Goal: Task Accomplishment & Management: Use online tool/utility

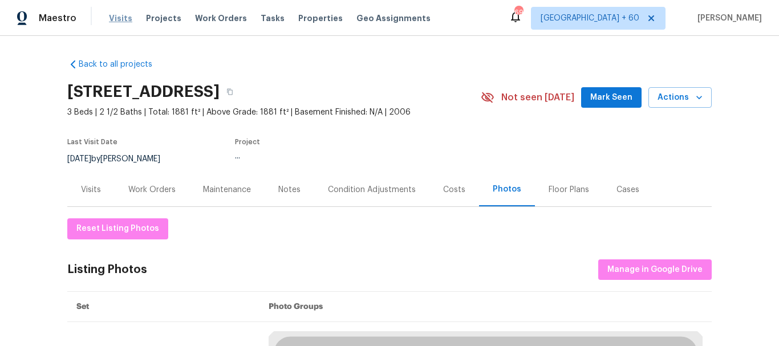
click at [115, 22] on span "Visits" at bounding box center [120, 18] width 23 height 11
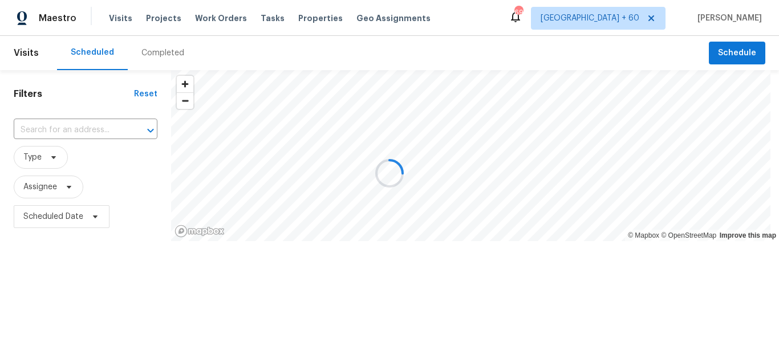
click at [167, 55] on div at bounding box center [389, 173] width 779 height 346
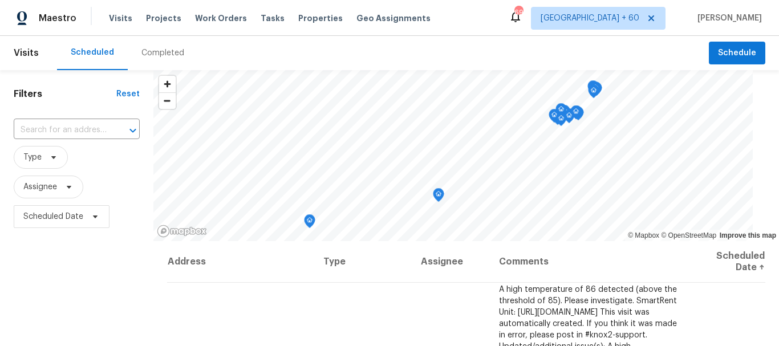
click at [172, 50] on div "Completed" at bounding box center [162, 52] width 43 height 11
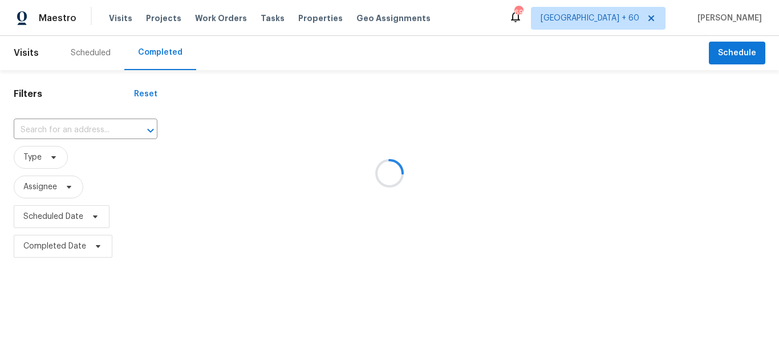
click at [55, 127] on div at bounding box center [389, 173] width 779 height 346
click at [52, 129] on div at bounding box center [389, 173] width 779 height 346
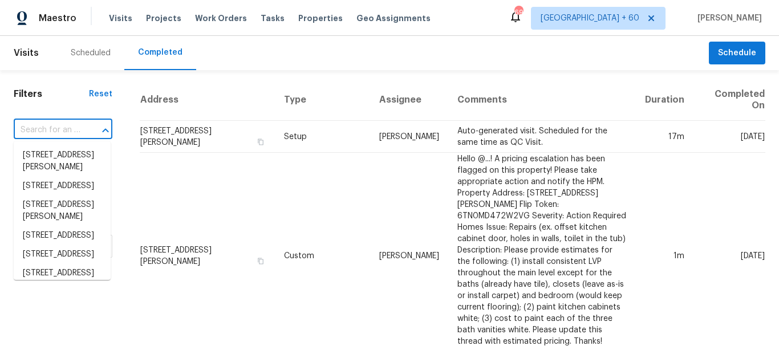
click at [44, 128] on input "text" at bounding box center [47, 130] width 67 height 18
paste input "[STREET_ADDRESS][PERSON_NAME]"
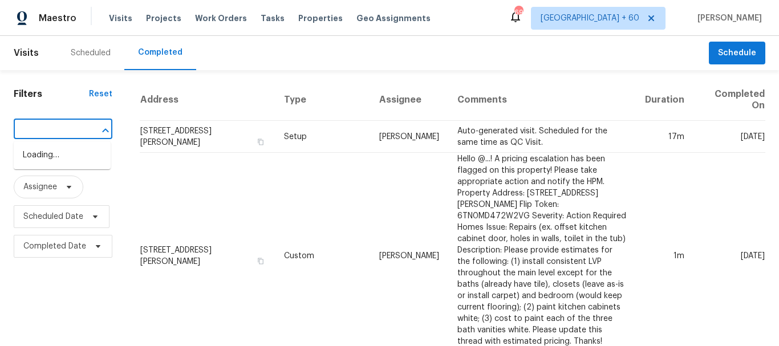
type input "[STREET_ADDRESS][PERSON_NAME]"
click at [58, 160] on li "[STREET_ADDRESS][PERSON_NAME]" at bounding box center [62, 161] width 97 height 31
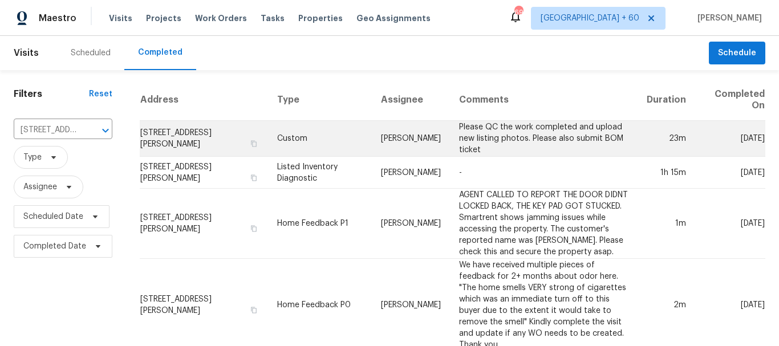
click at [372, 137] on td "[PERSON_NAME]" at bounding box center [411, 139] width 78 height 36
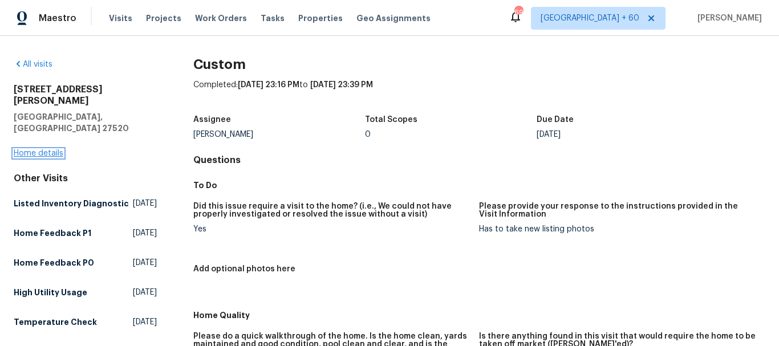
click at [52, 149] on link "Home details" at bounding box center [39, 153] width 50 height 8
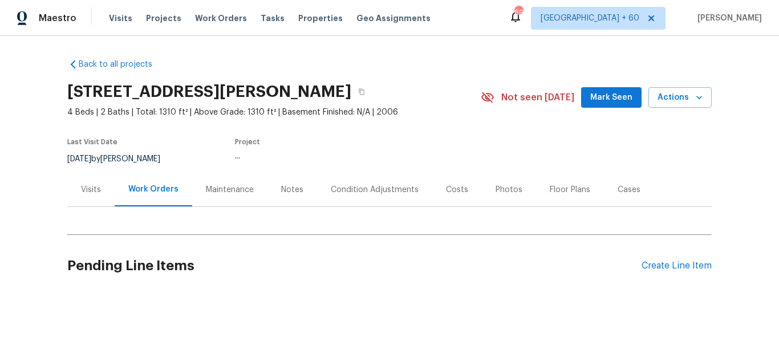
click at [495, 186] on div "Photos" at bounding box center [508, 189] width 27 height 11
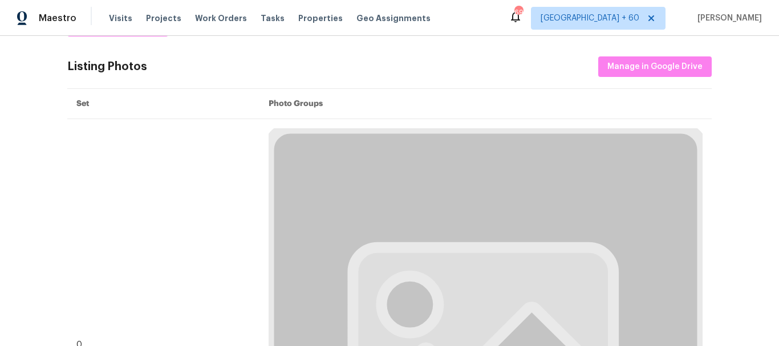
scroll to position [114, 0]
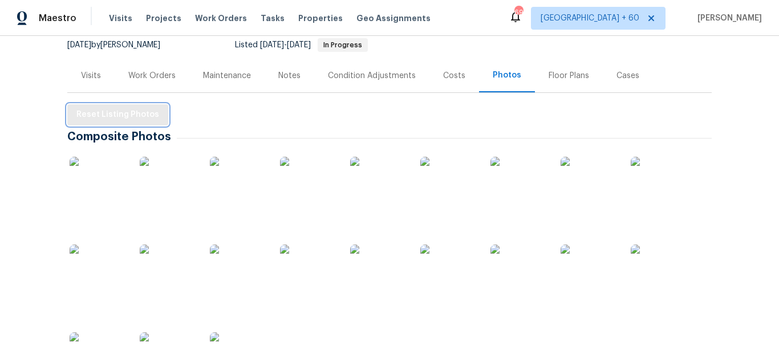
click at [109, 113] on span "Reset Listing Photos" at bounding box center [117, 115] width 83 height 14
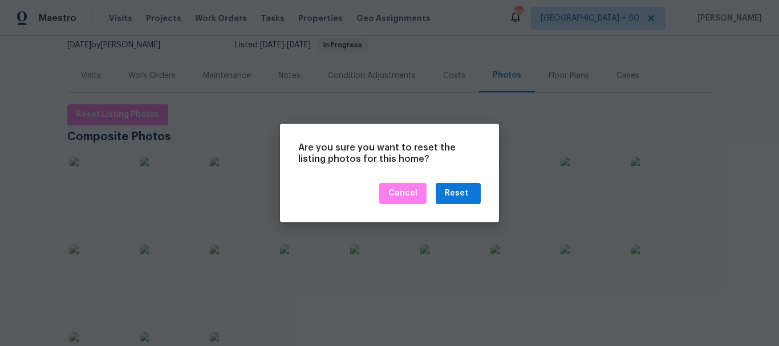
click at [446, 181] on div "Are you sure you want to reset the listing photos for this home? Cancel Reset" at bounding box center [389, 173] width 219 height 99
click at [452, 190] on div "Reset" at bounding box center [456, 193] width 23 height 14
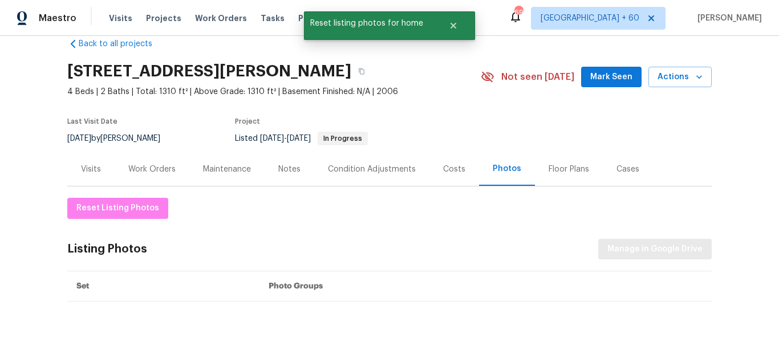
scroll to position [57, 0]
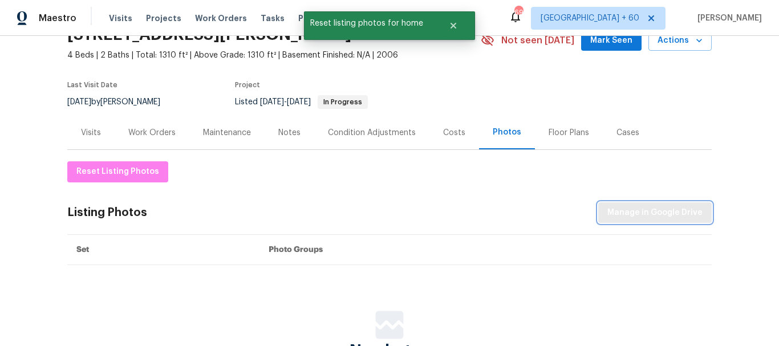
click at [632, 209] on span "Manage in Google Drive" at bounding box center [654, 213] width 95 height 14
